Goal: Communication & Community: Answer question/provide support

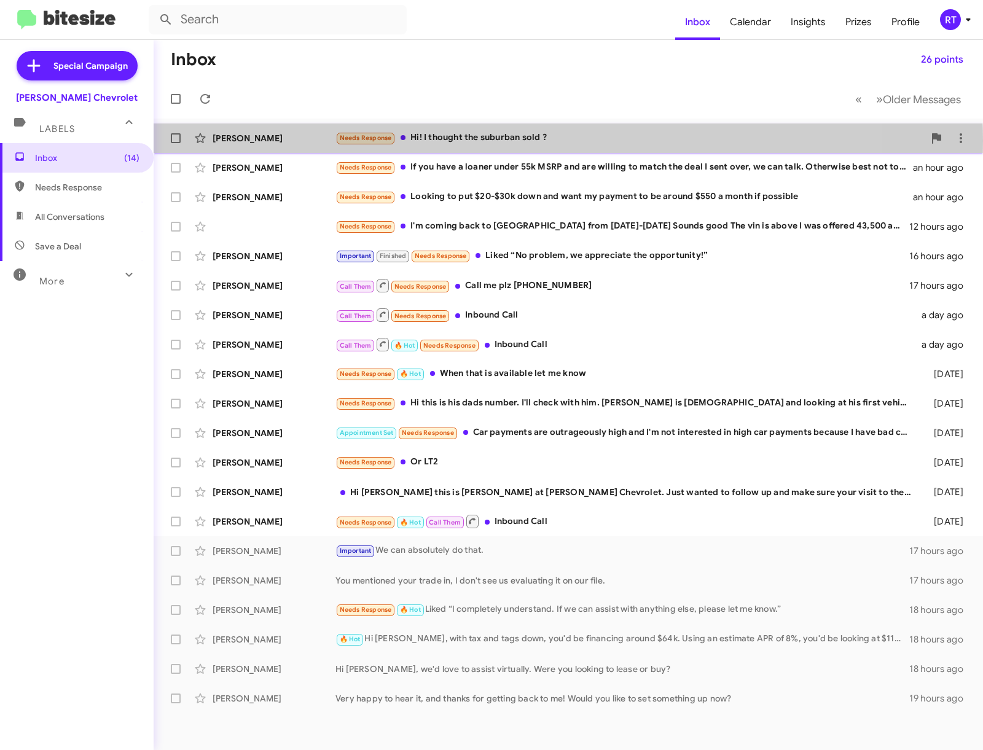
click at [464, 141] on div "Needs Response Hi! I thought the suburban sold ?" at bounding box center [629, 138] width 589 height 14
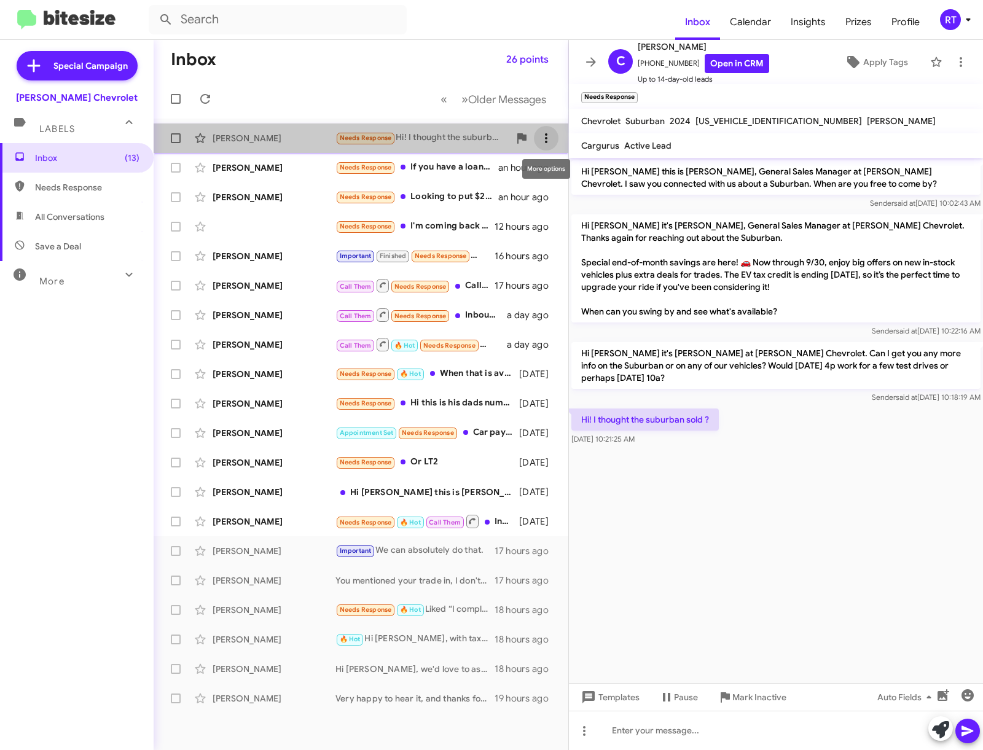
click at [549, 140] on icon at bounding box center [546, 138] width 15 height 15
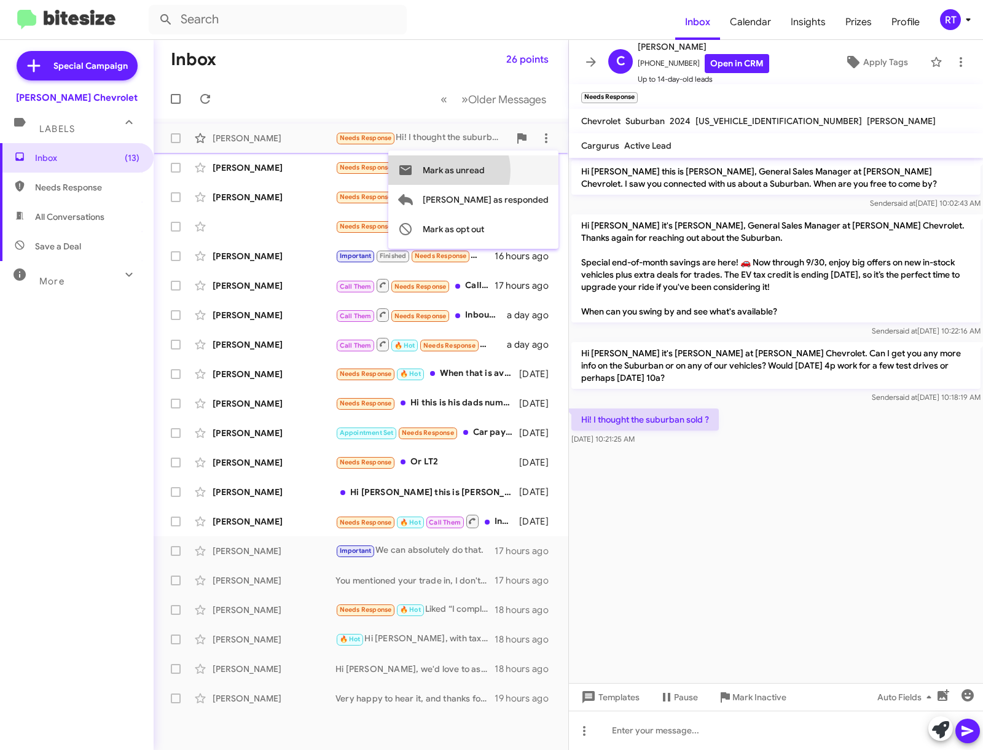
click at [485, 171] on span "Mark as unread" at bounding box center [454, 169] width 62 height 29
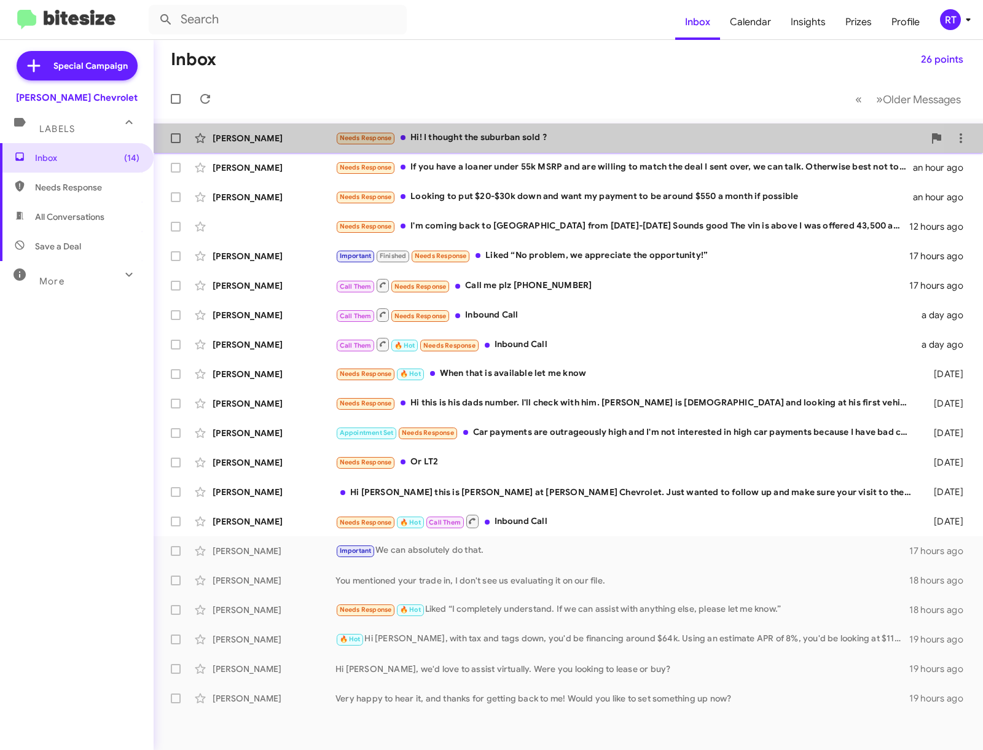
click at [495, 133] on div "Needs Response Hi! I thought the suburban sold ?" at bounding box center [629, 138] width 589 height 14
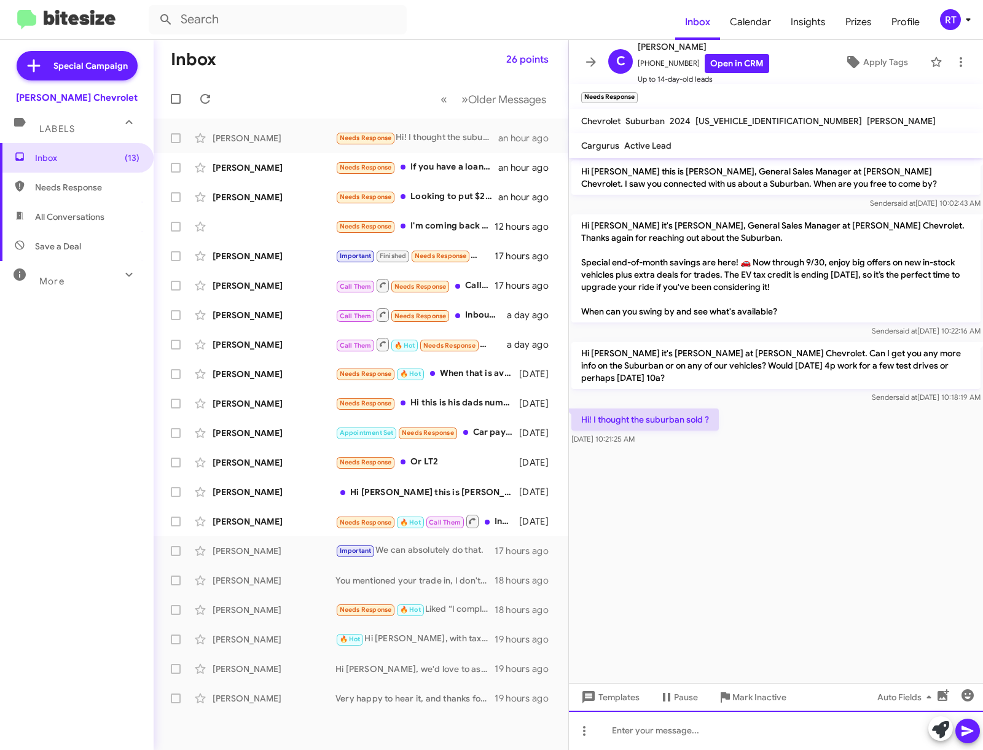
click at [629, 729] on div at bounding box center [776, 730] width 414 height 39
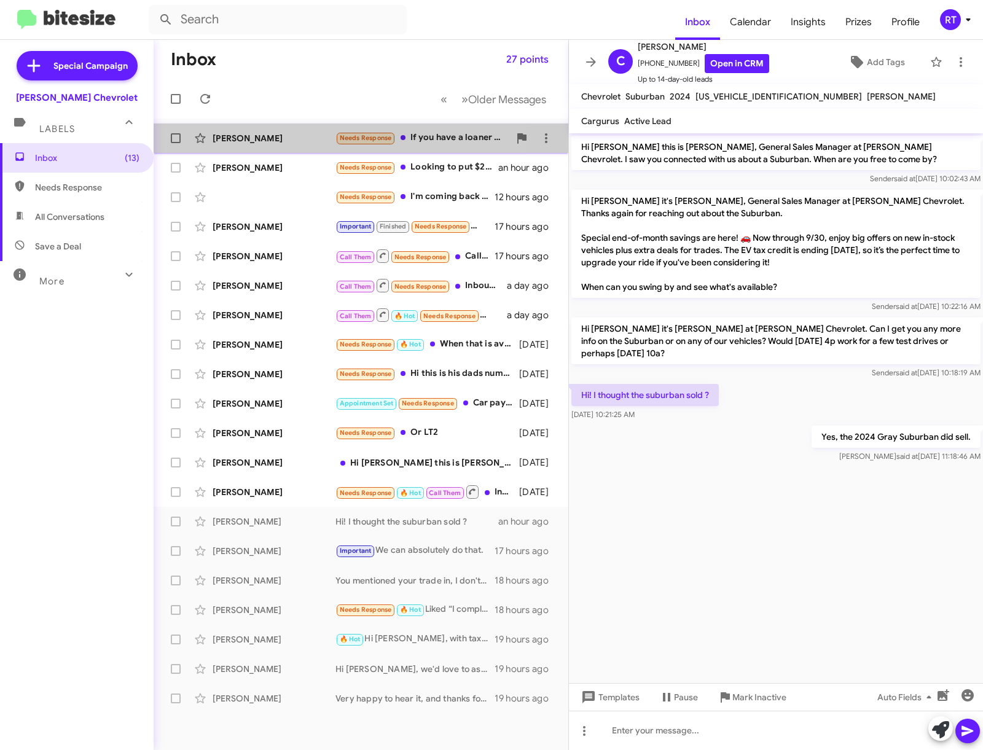
click at [235, 140] on div "[PERSON_NAME]" at bounding box center [274, 138] width 123 height 12
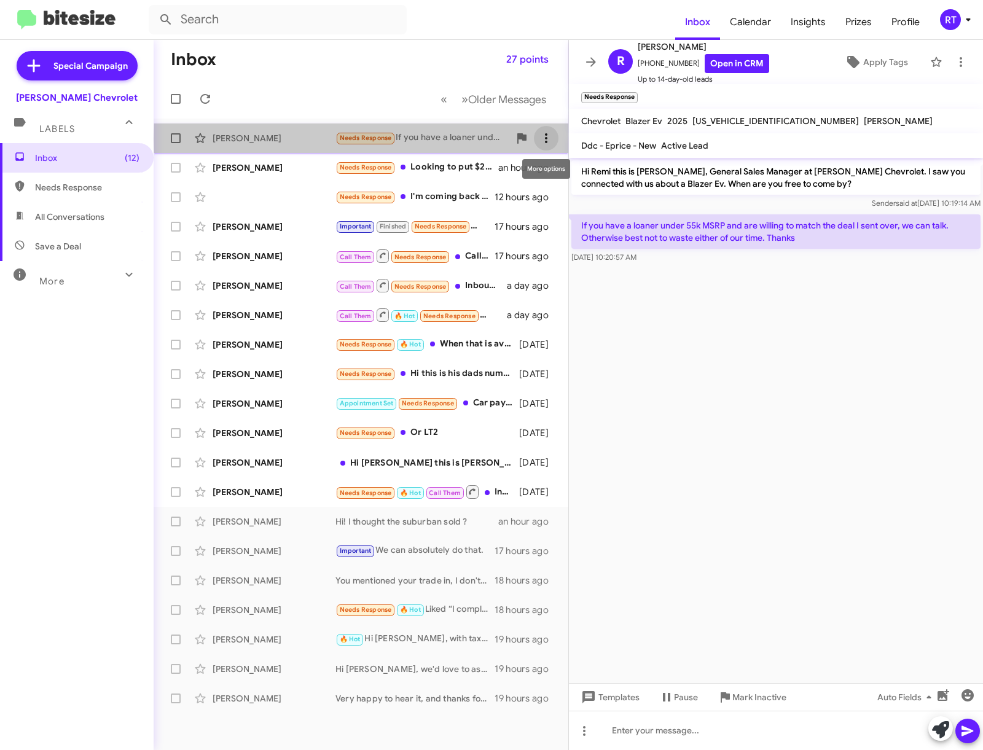
click at [550, 139] on icon at bounding box center [546, 138] width 15 height 15
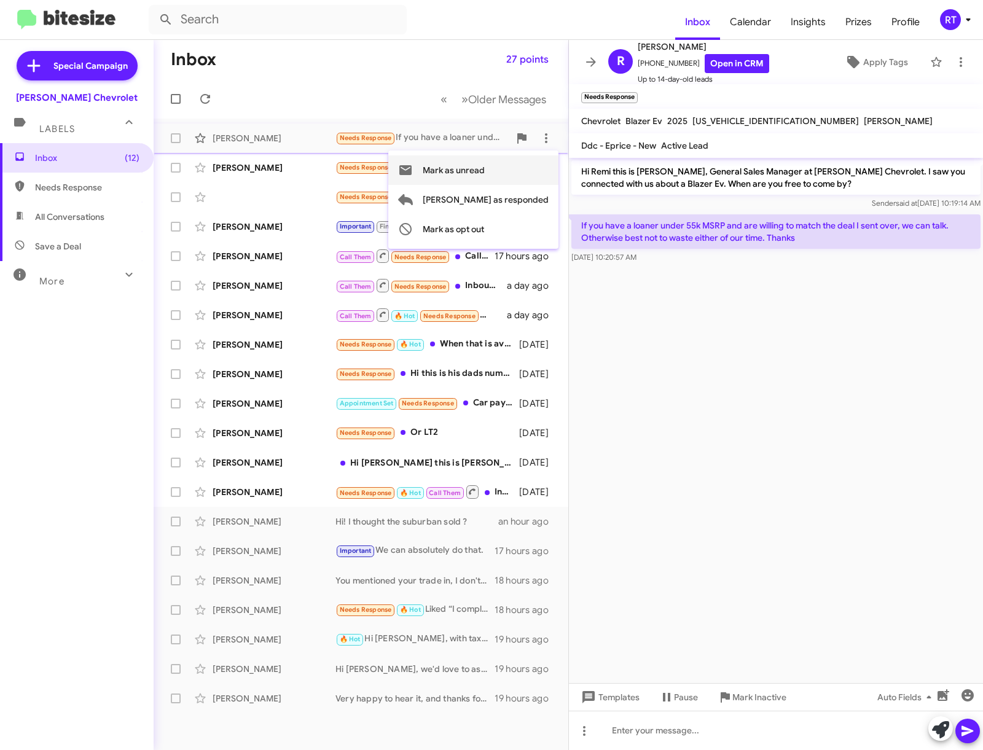
click at [485, 163] on span "Mark as unread" at bounding box center [454, 169] width 62 height 29
